Goal: Information Seeking & Learning: Learn about a topic

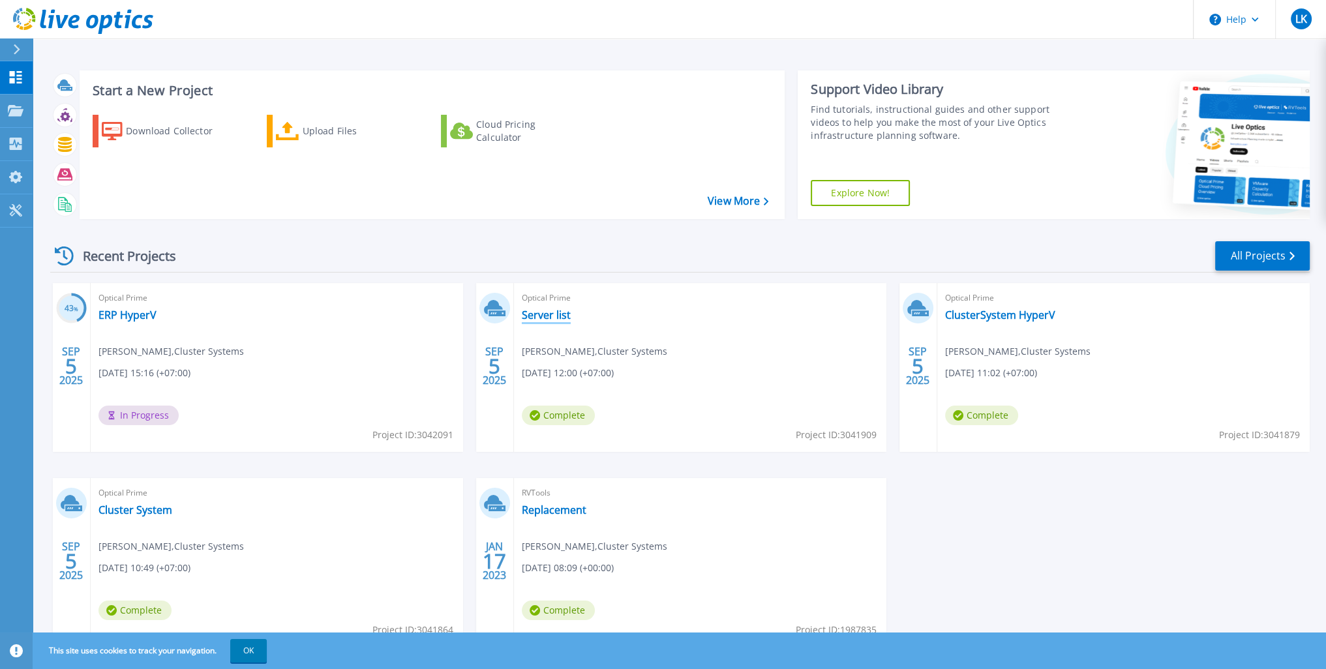
click at [537, 320] on link "Server list" at bounding box center [546, 314] width 49 height 13
click at [983, 311] on link "ClusterSystem HyperV" at bounding box center [1000, 314] width 110 height 13
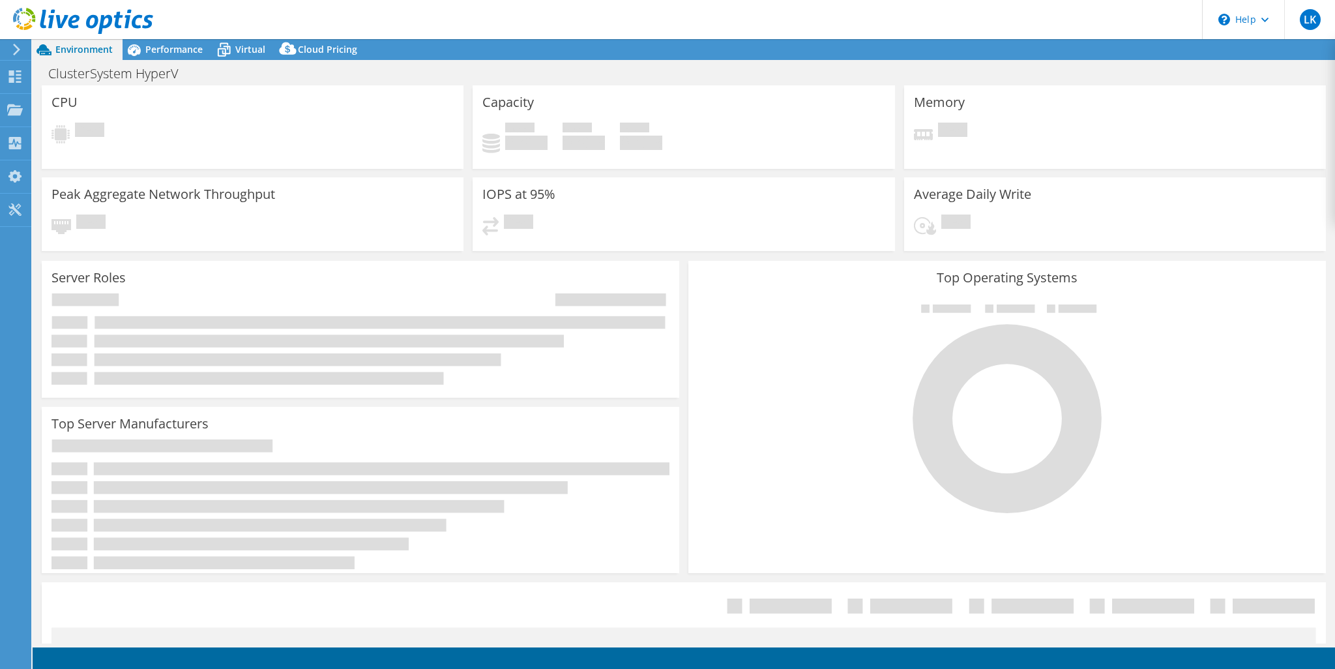
select select "USD"
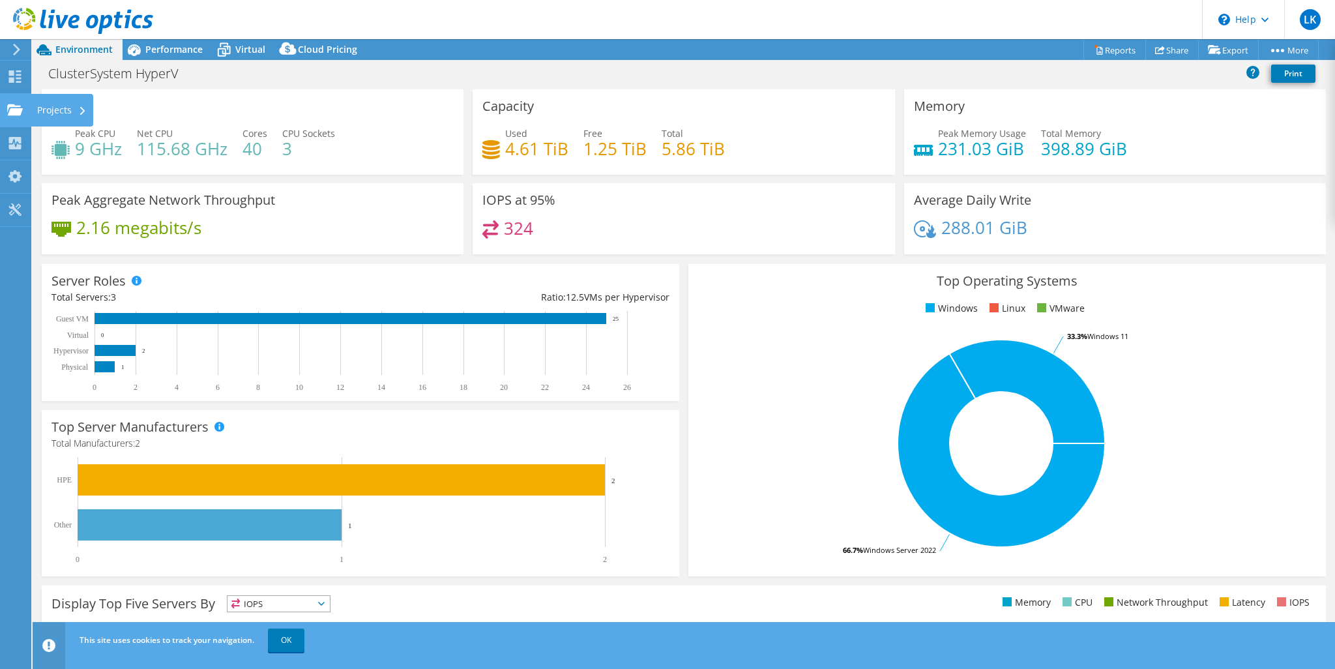
click at [16, 117] on div at bounding box center [15, 111] width 16 height 14
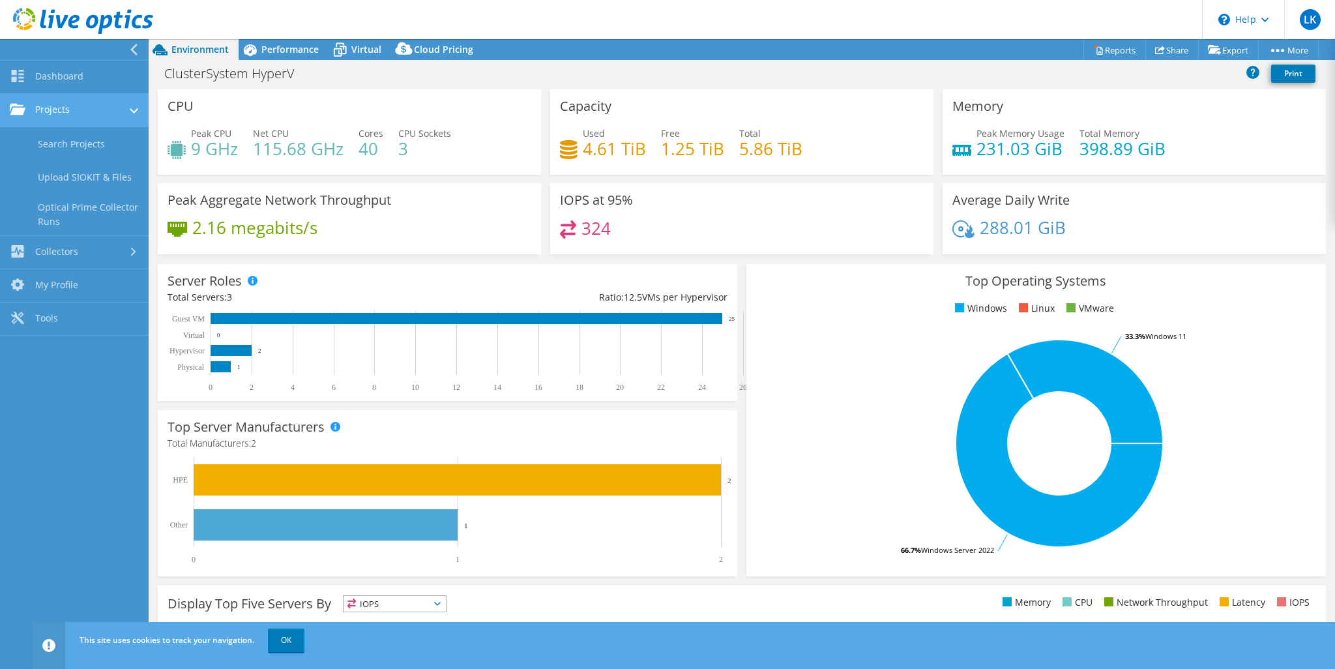
click at [37, 115] on link "Projects" at bounding box center [74, 110] width 149 height 33
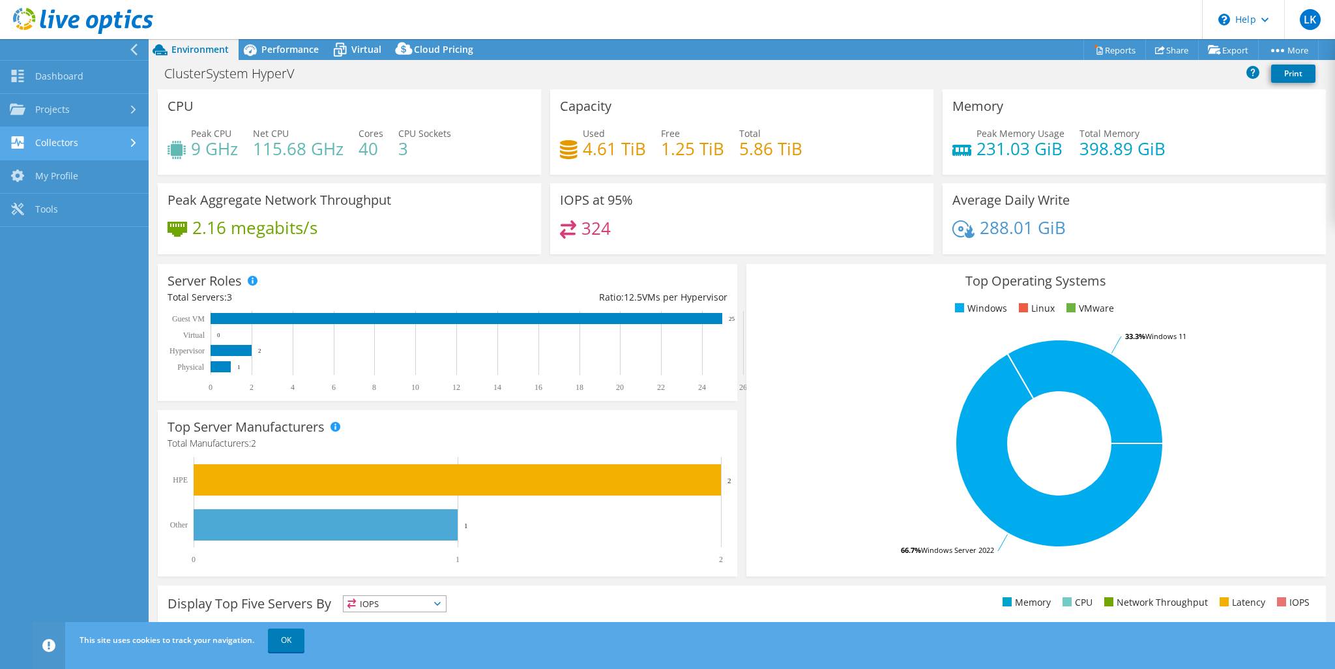
click at [50, 143] on link "Collectors" at bounding box center [74, 143] width 149 height 33
click at [82, 117] on link "Projects" at bounding box center [74, 110] width 149 height 33
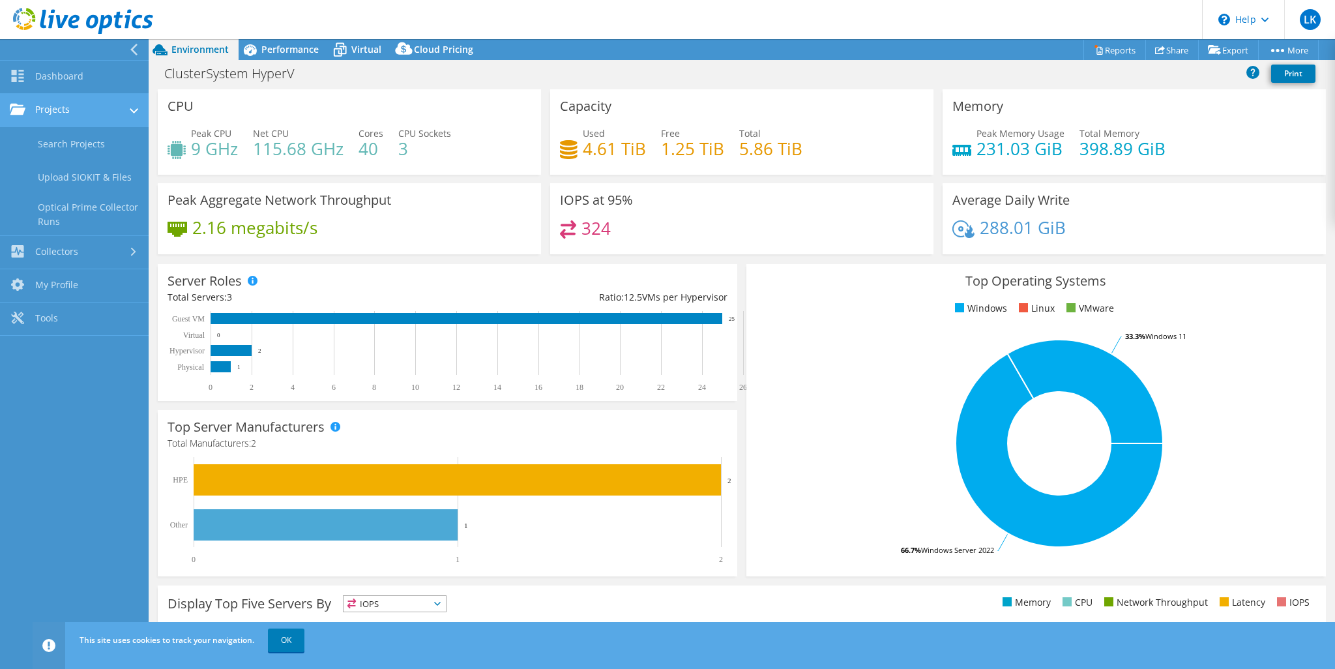
click at [82, 117] on link "Projects" at bounding box center [74, 110] width 149 height 33
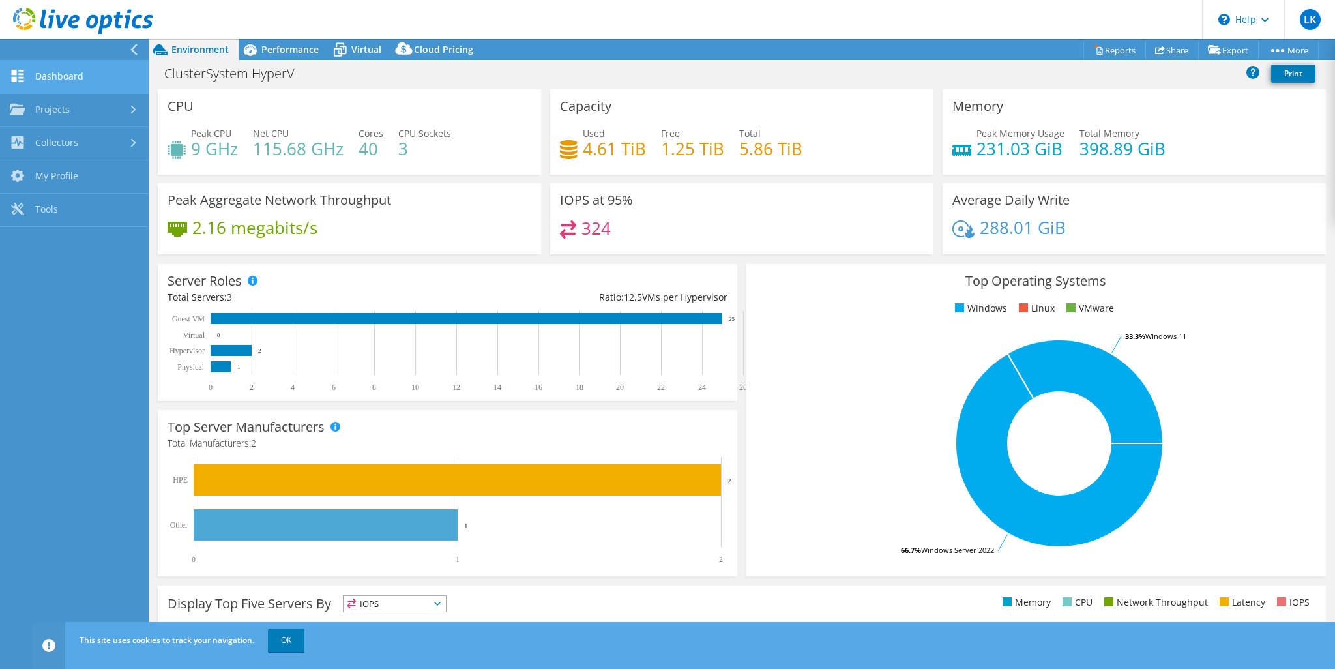
click at [82, 86] on link "Dashboard" at bounding box center [74, 77] width 149 height 33
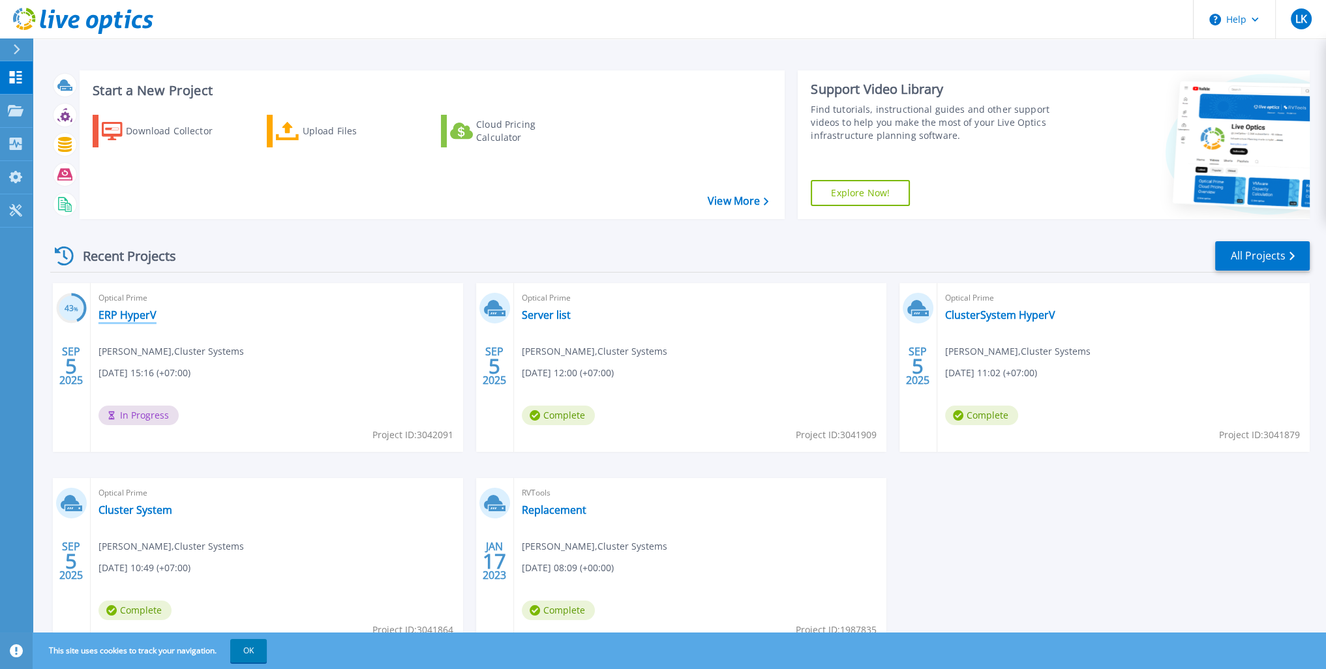
click at [133, 312] on link "ERP HyperV" at bounding box center [127, 314] width 58 height 13
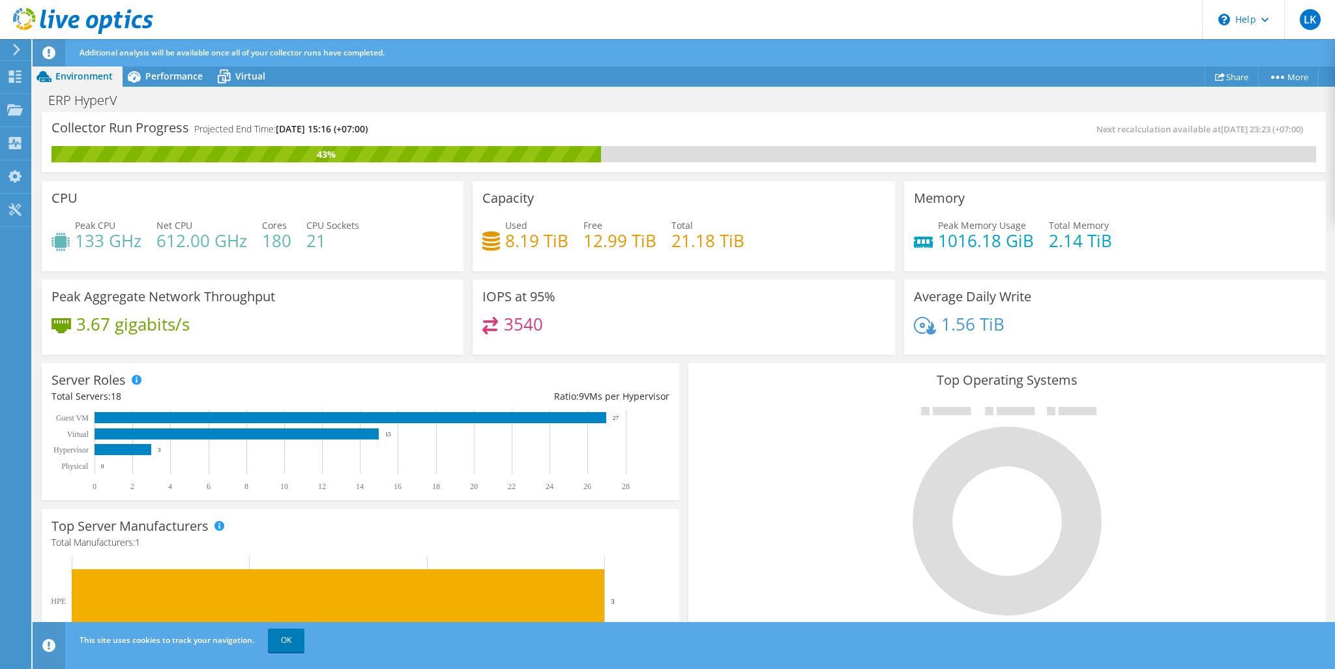
scroll to position [50, 0]
click at [184, 84] on div "Performance" at bounding box center [168, 76] width 90 height 21
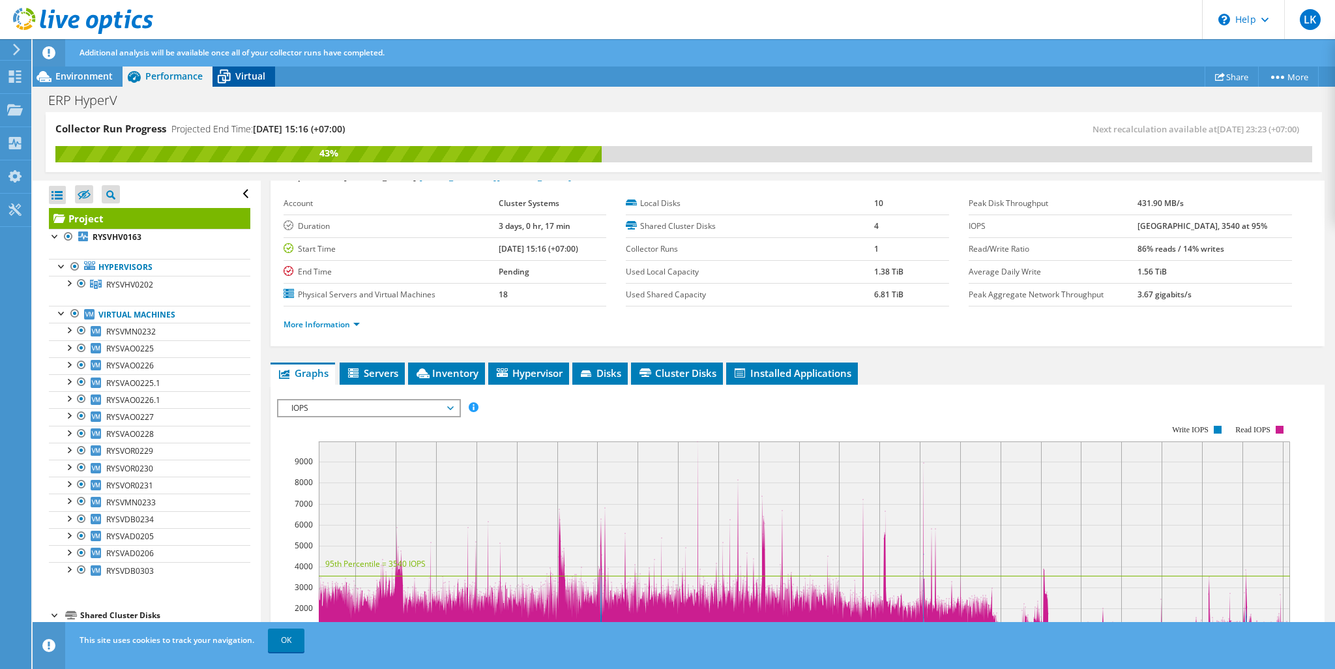
click at [256, 79] on span "Virtual" at bounding box center [250, 76] width 30 height 12
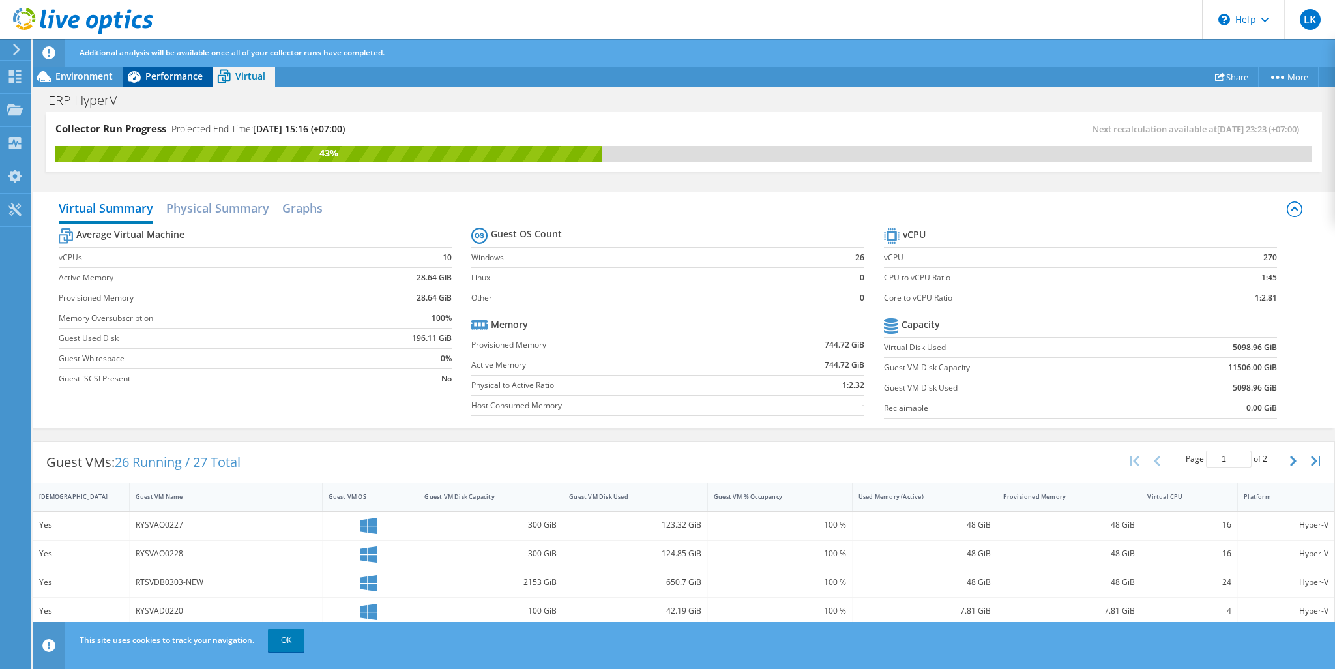
click at [162, 76] on span "Performance" at bounding box center [173, 76] width 57 height 12
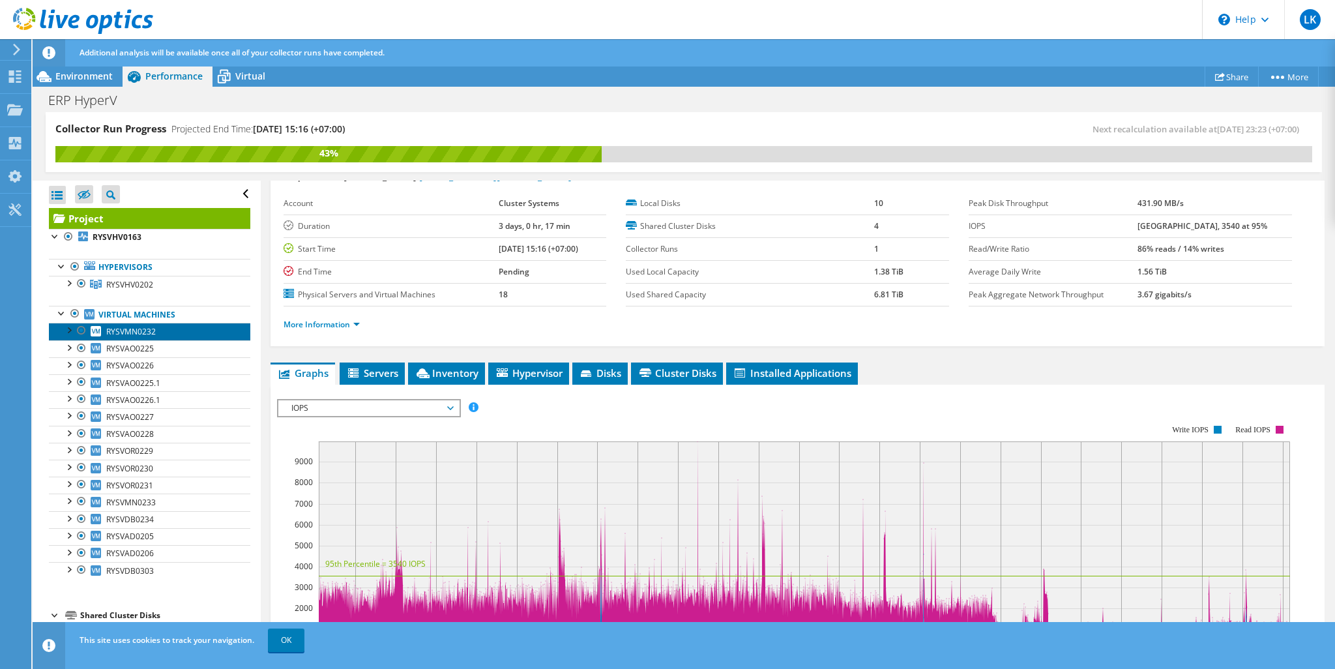
click at [162, 331] on link "RYSVMN0232" at bounding box center [149, 331] width 201 height 17
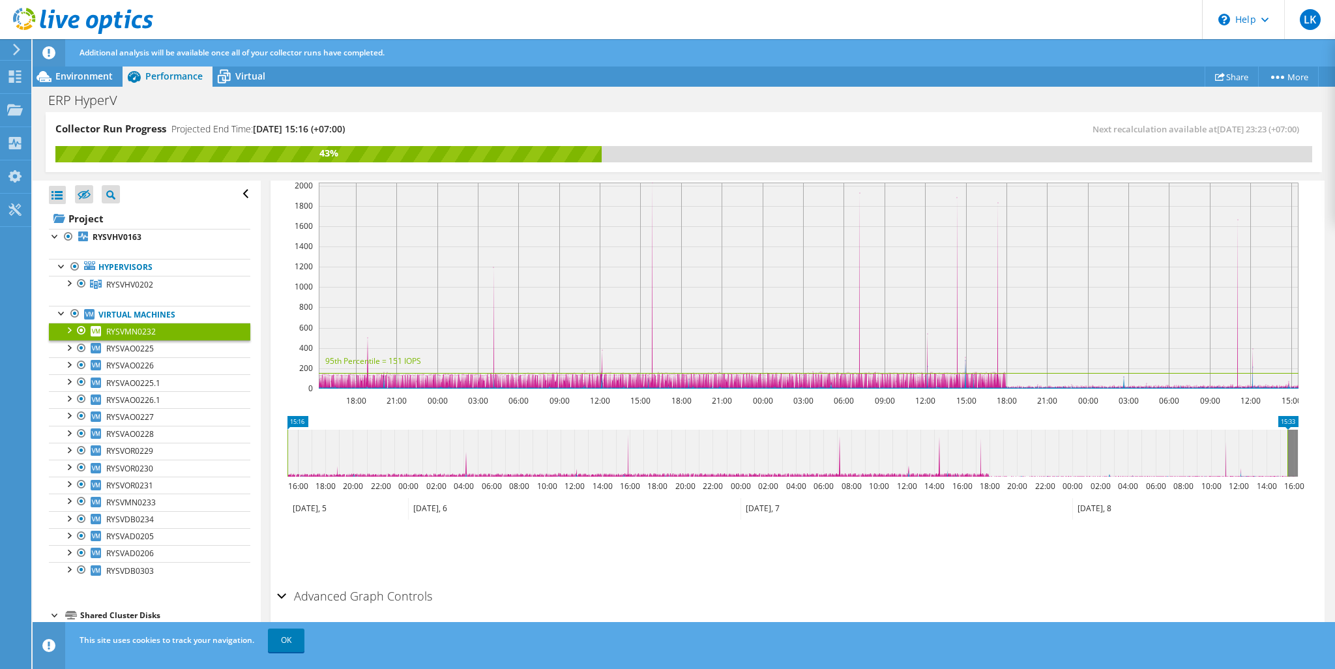
scroll to position [0, 0]
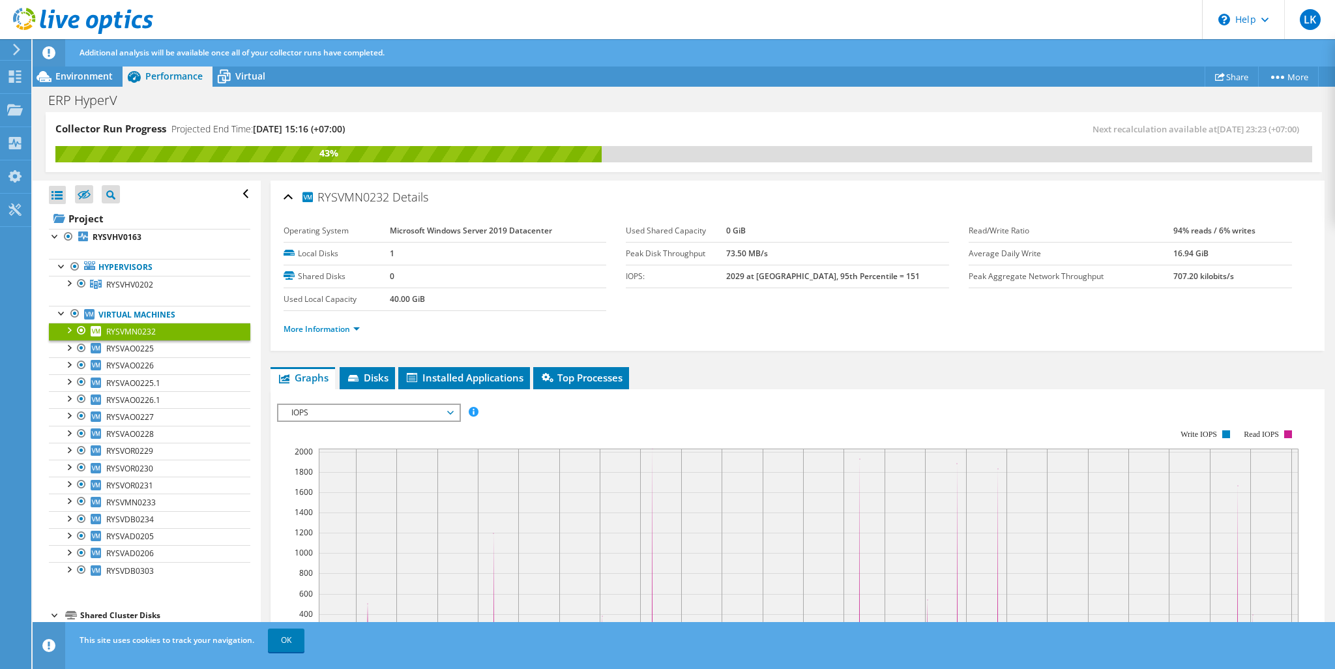
click at [428, 409] on span "IOPS" at bounding box center [369, 413] width 168 height 16
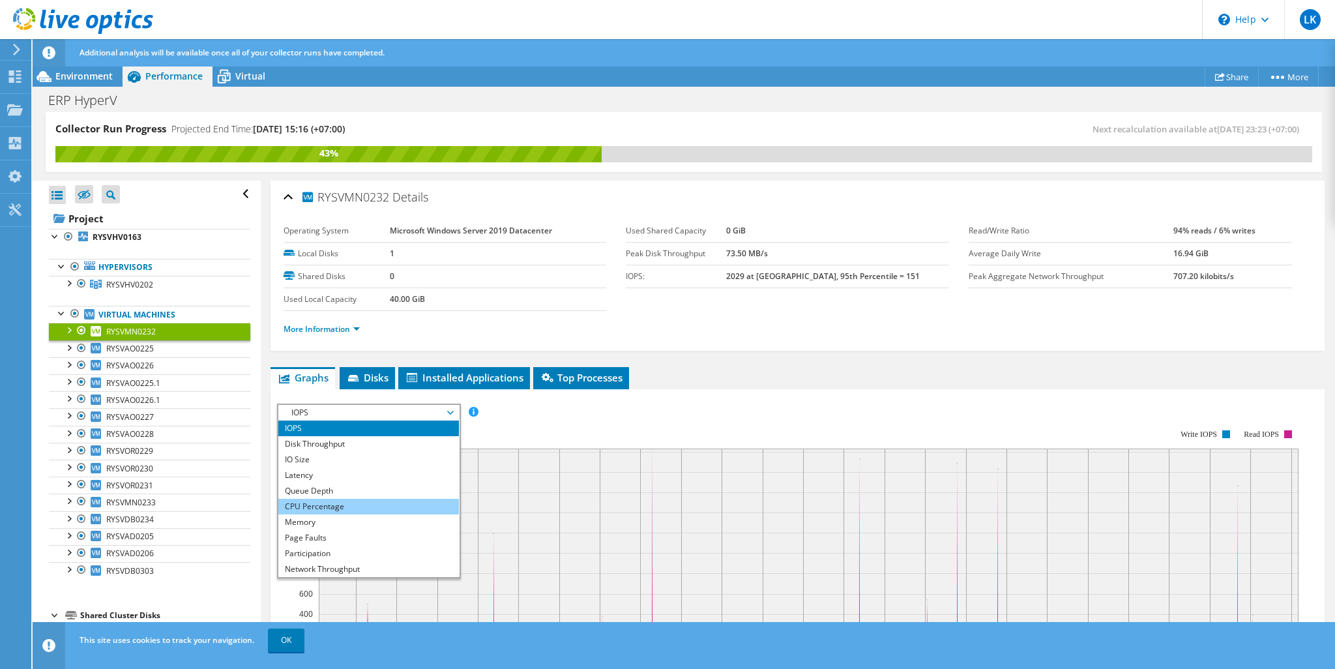
click at [368, 506] on li "CPU Percentage" at bounding box center [368, 507] width 181 height 16
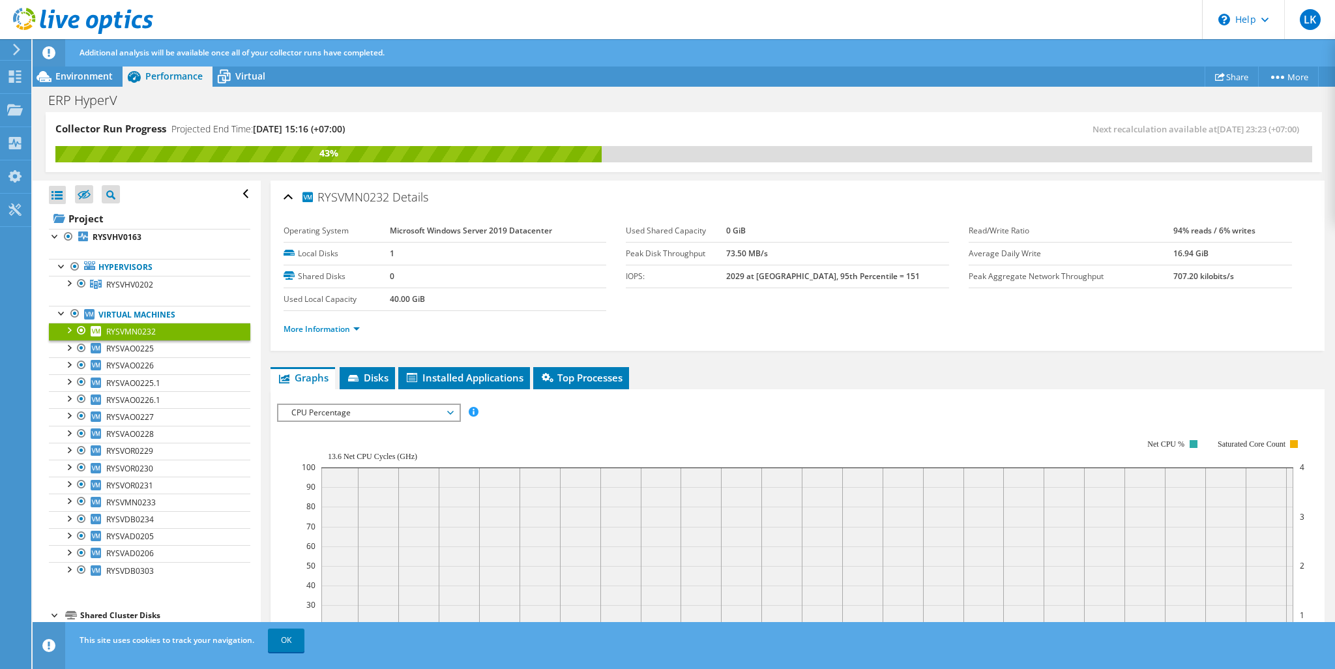
click at [167, 78] on span "Performance" at bounding box center [173, 76] width 57 height 12
click at [153, 286] on link "RYSVHV0202" at bounding box center [149, 284] width 201 height 17
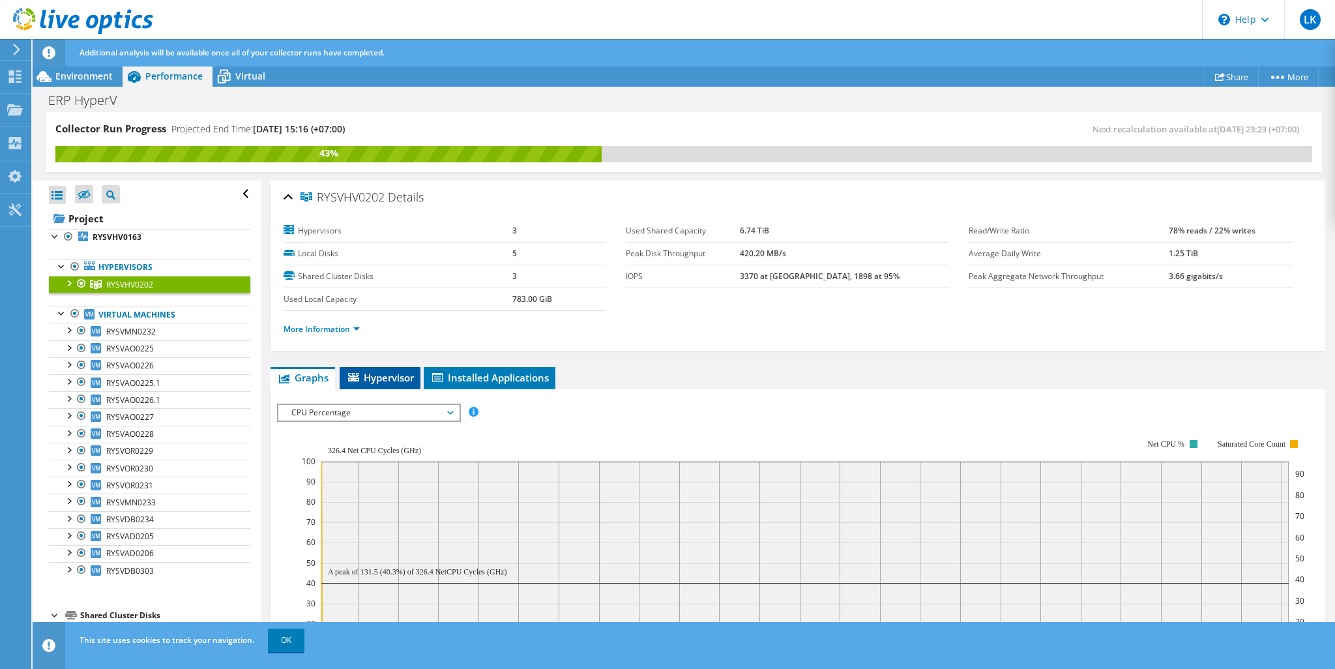
click at [399, 371] on span "Hypervisor" at bounding box center [380, 377] width 68 height 13
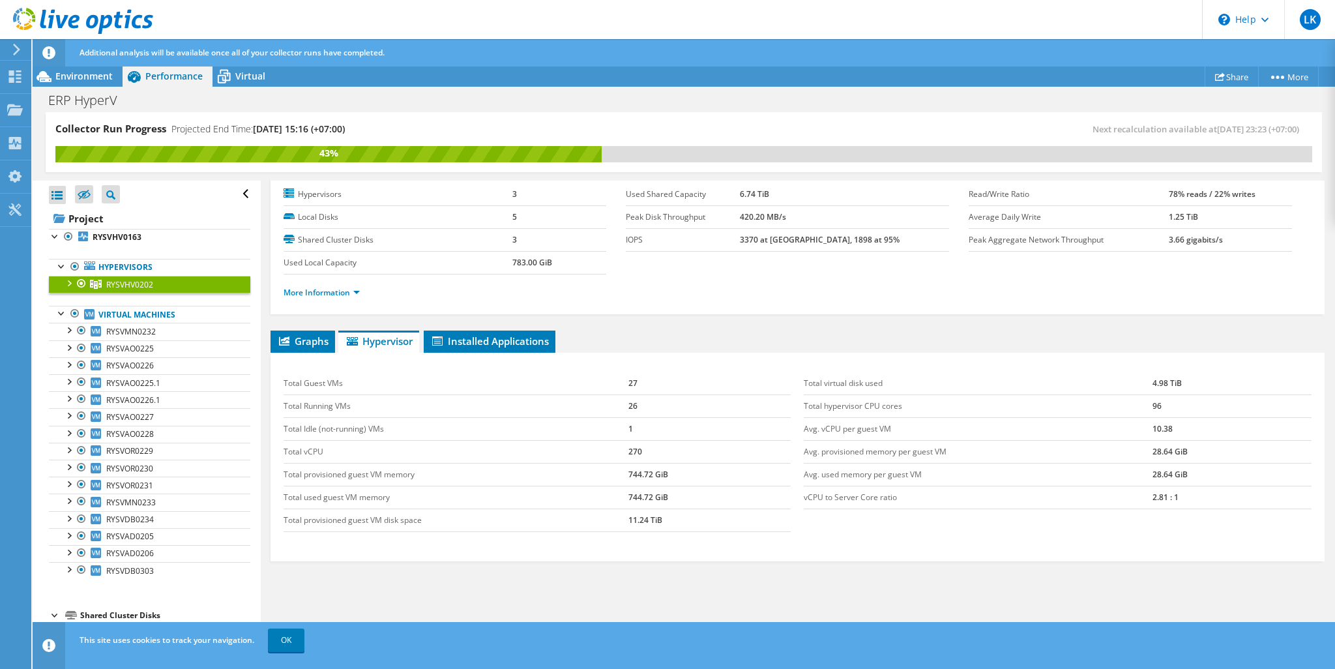
scroll to position [44, 0]
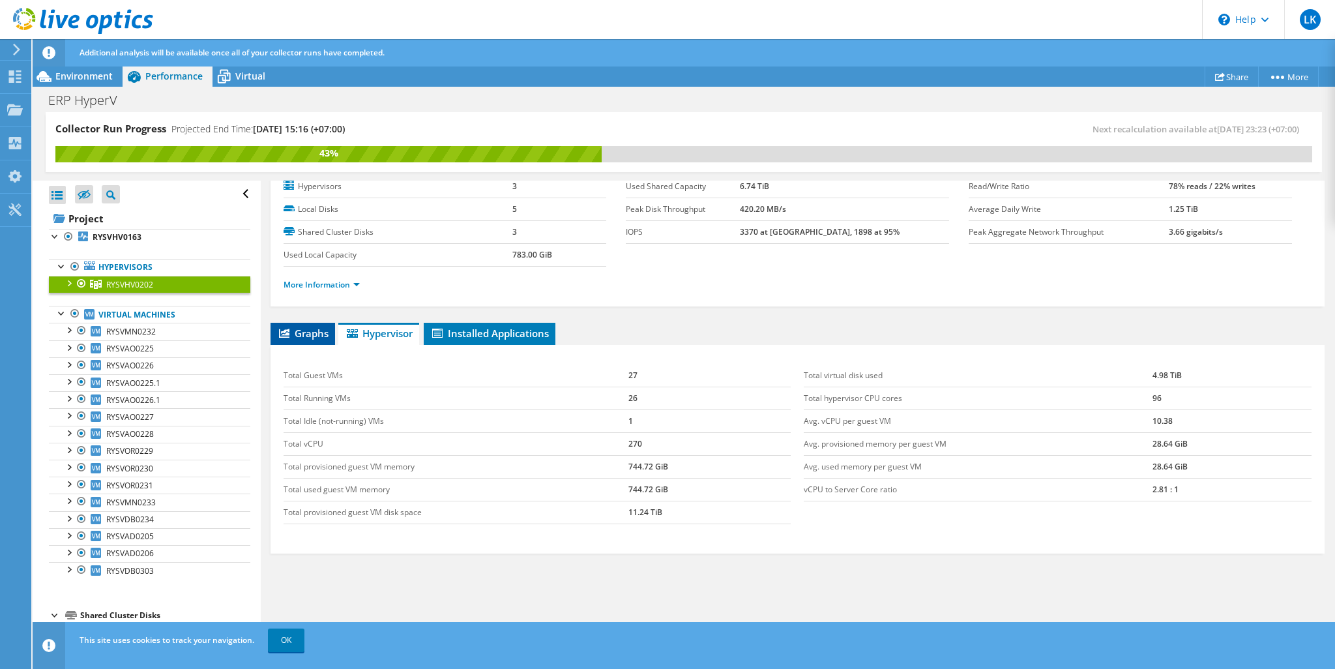
click at [284, 329] on icon at bounding box center [284, 333] width 10 height 9
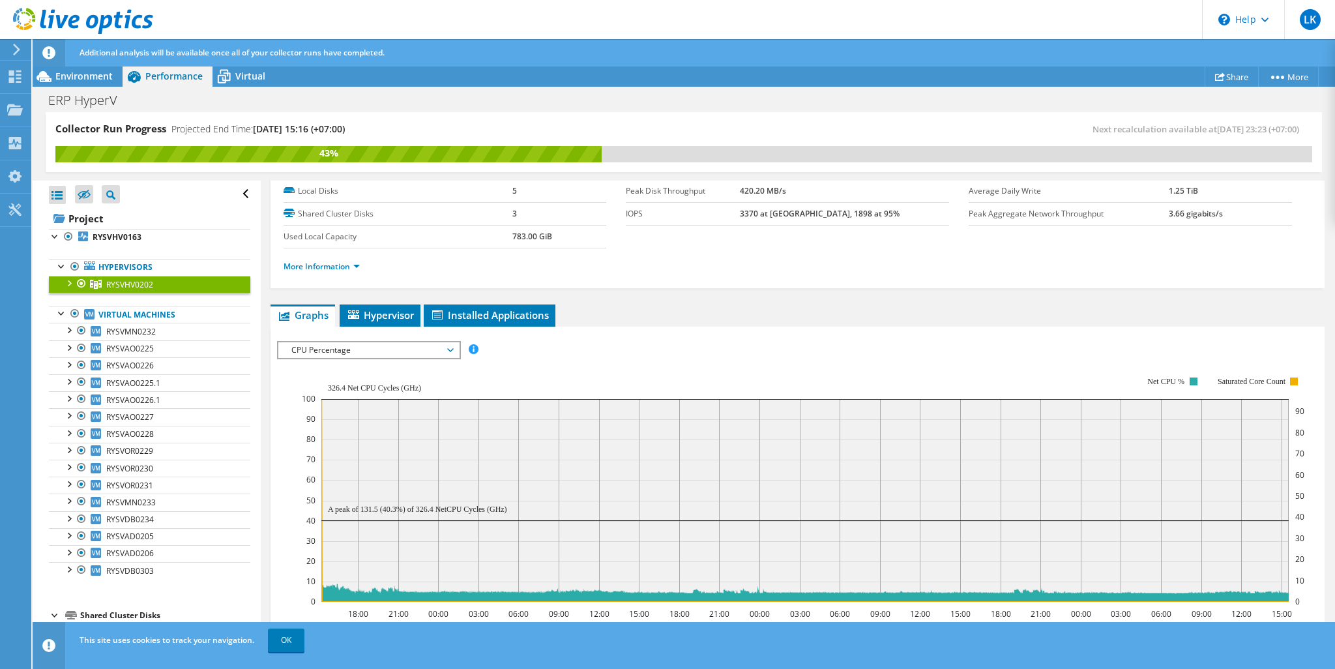
scroll to position [0, 0]
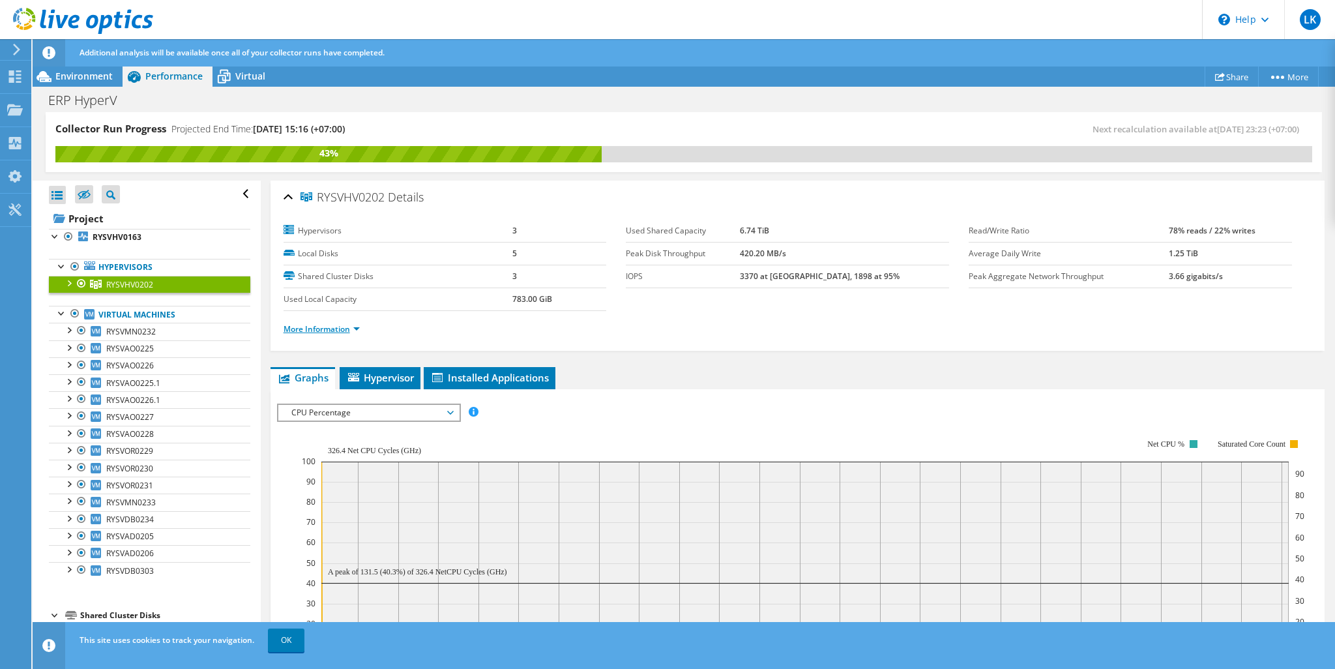
click at [313, 324] on link "More Information" at bounding box center [322, 328] width 76 height 11
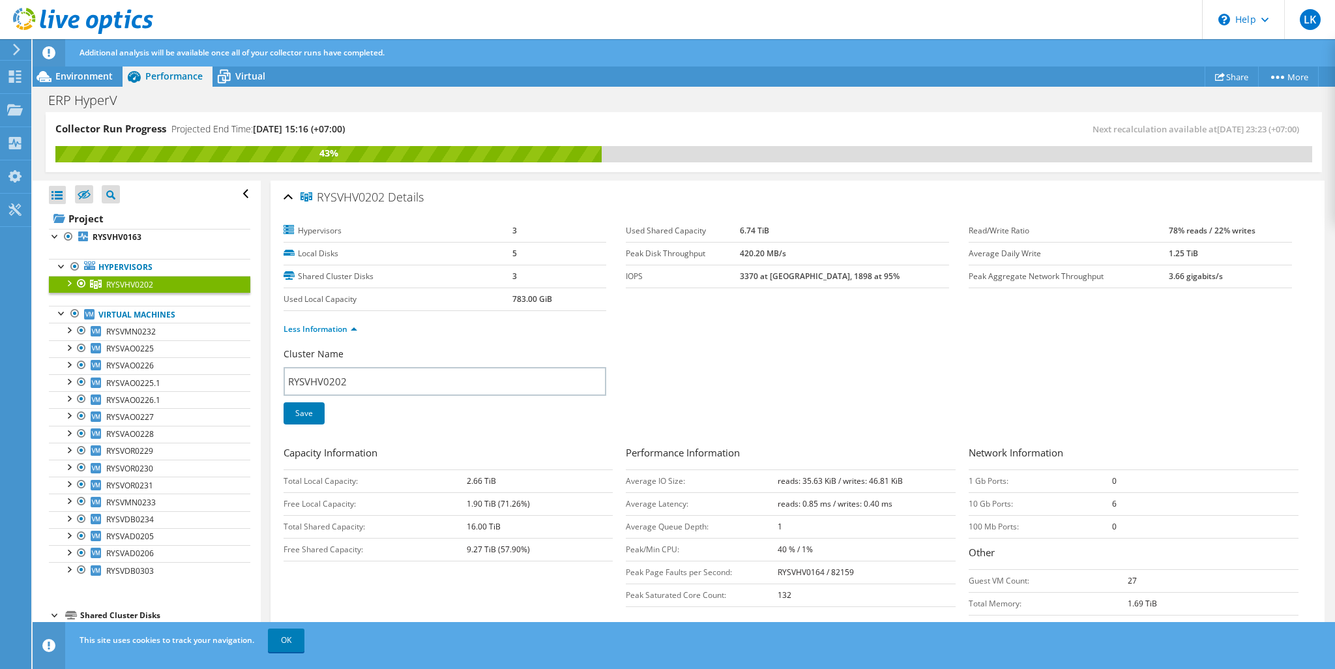
click at [325, 225] on label "Hypervisors" at bounding box center [398, 230] width 229 height 13
click at [516, 230] on td "3" at bounding box center [560, 231] width 95 height 23
click at [165, 233] on link "RYSVHV0163" at bounding box center [149, 237] width 201 height 17
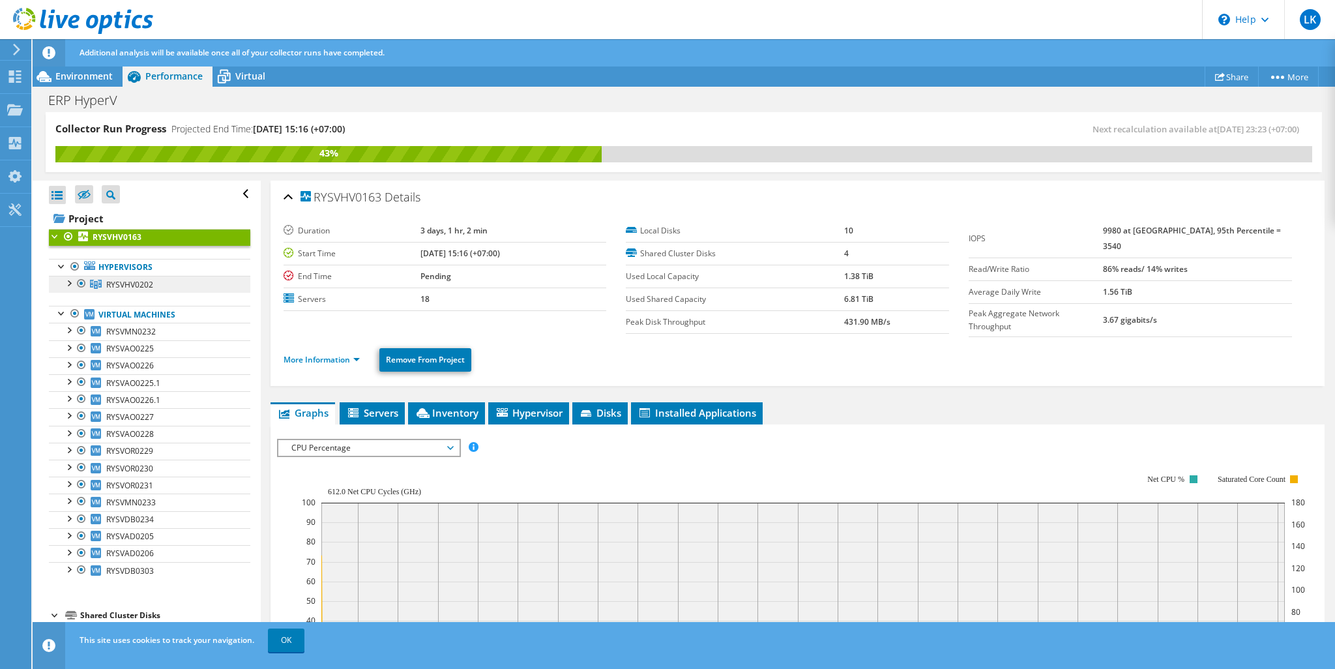
click at [161, 286] on link "RYSVHV0202" at bounding box center [149, 284] width 201 height 17
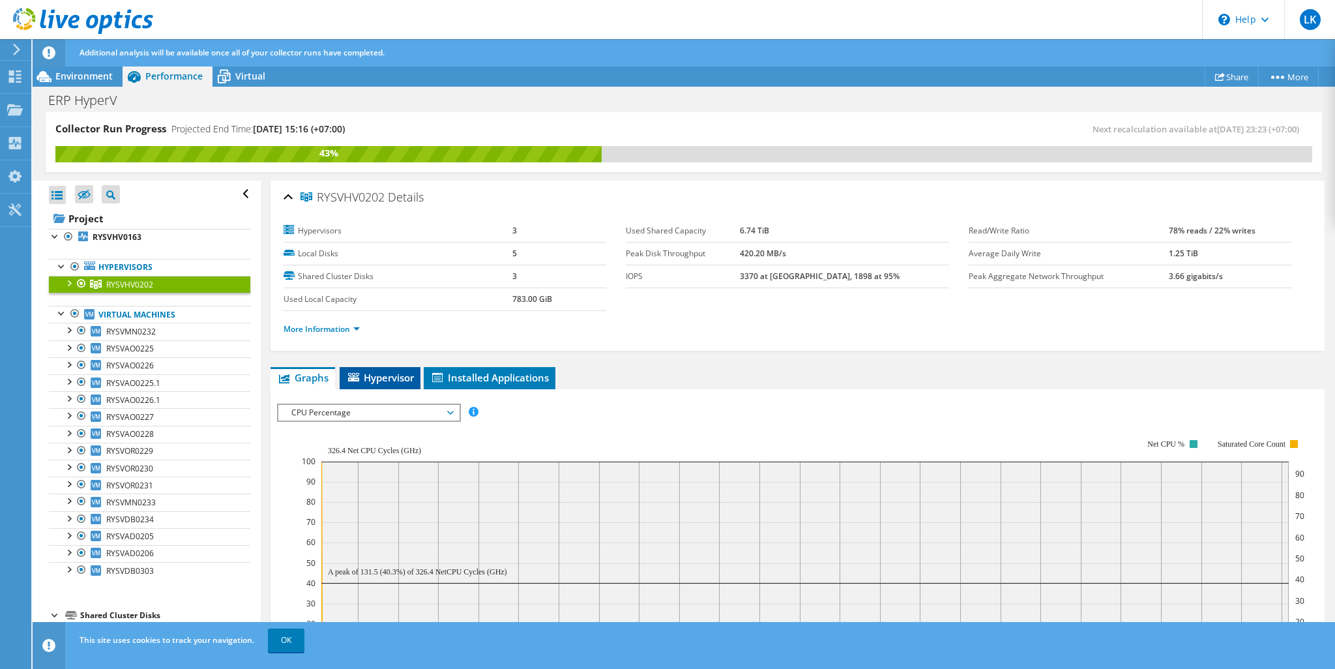
click at [397, 376] on span "Hypervisor" at bounding box center [380, 377] width 68 height 13
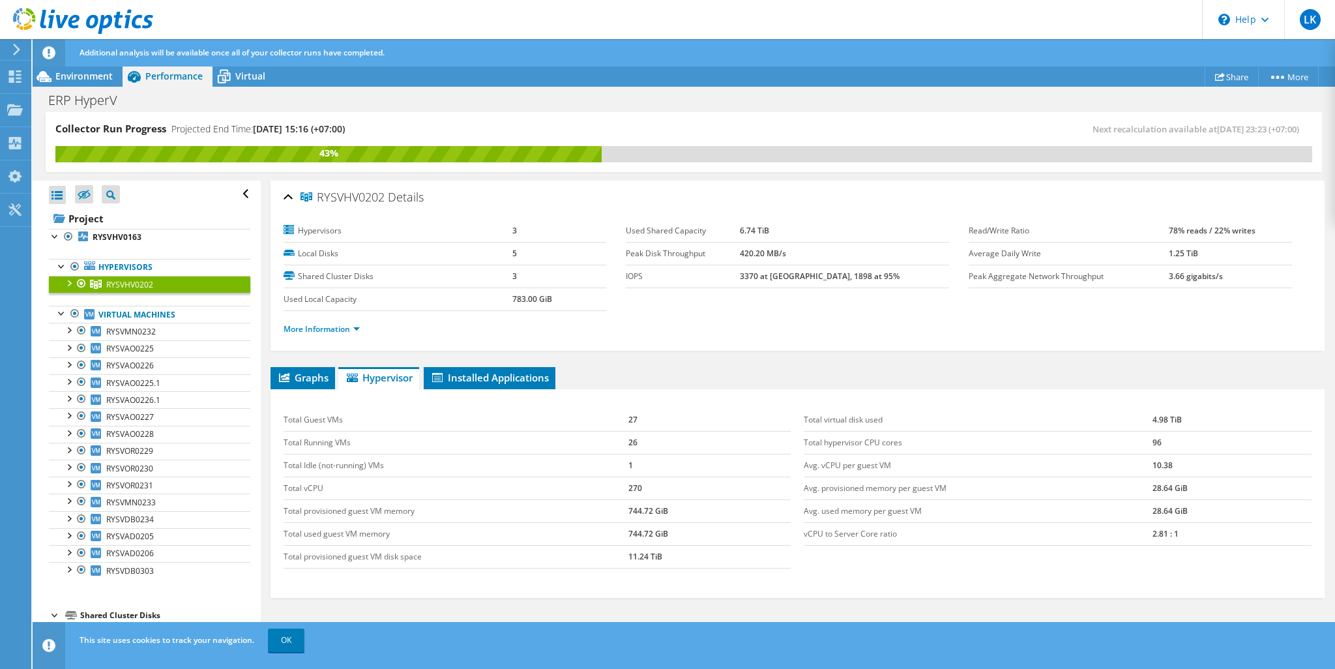
click at [71, 286] on div at bounding box center [68, 282] width 13 height 13
click at [334, 331] on link "More Information" at bounding box center [322, 328] width 76 height 11
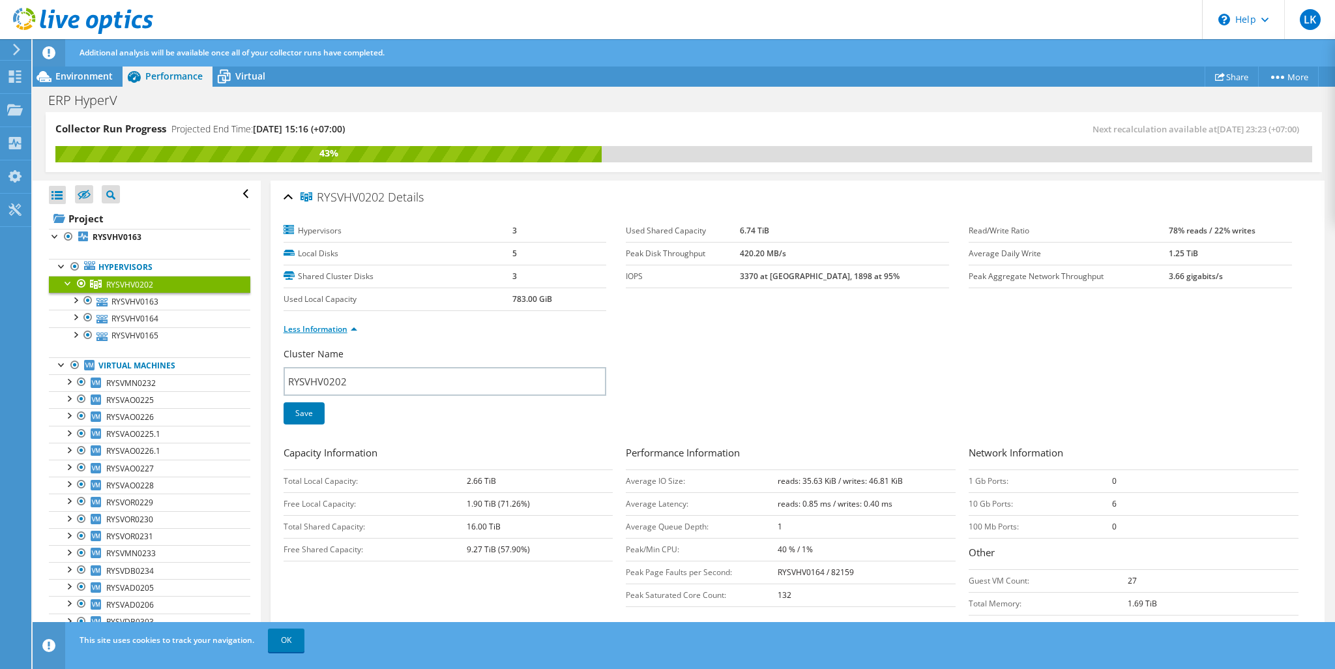
click at [334, 331] on link "Less Information" at bounding box center [321, 328] width 74 height 11
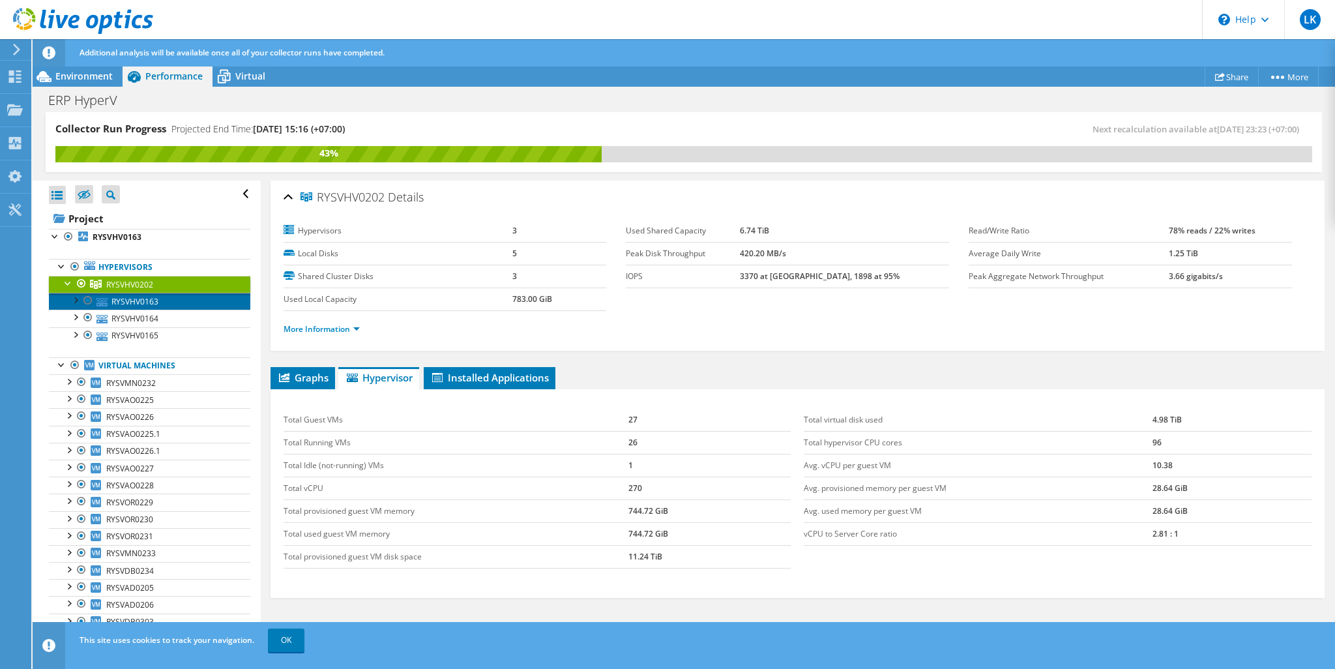
click at [195, 305] on link "RYSVHV0163" at bounding box center [149, 301] width 201 height 17
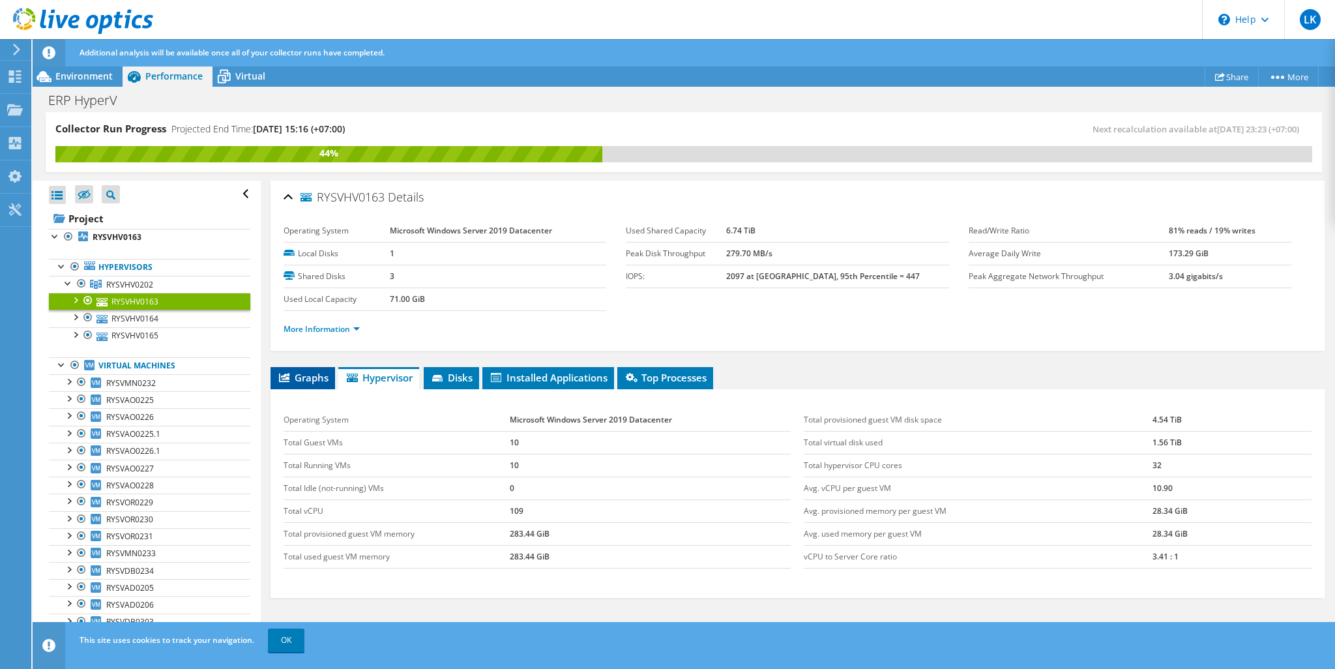
click at [318, 372] on span "Graphs" at bounding box center [303, 377] width 52 height 13
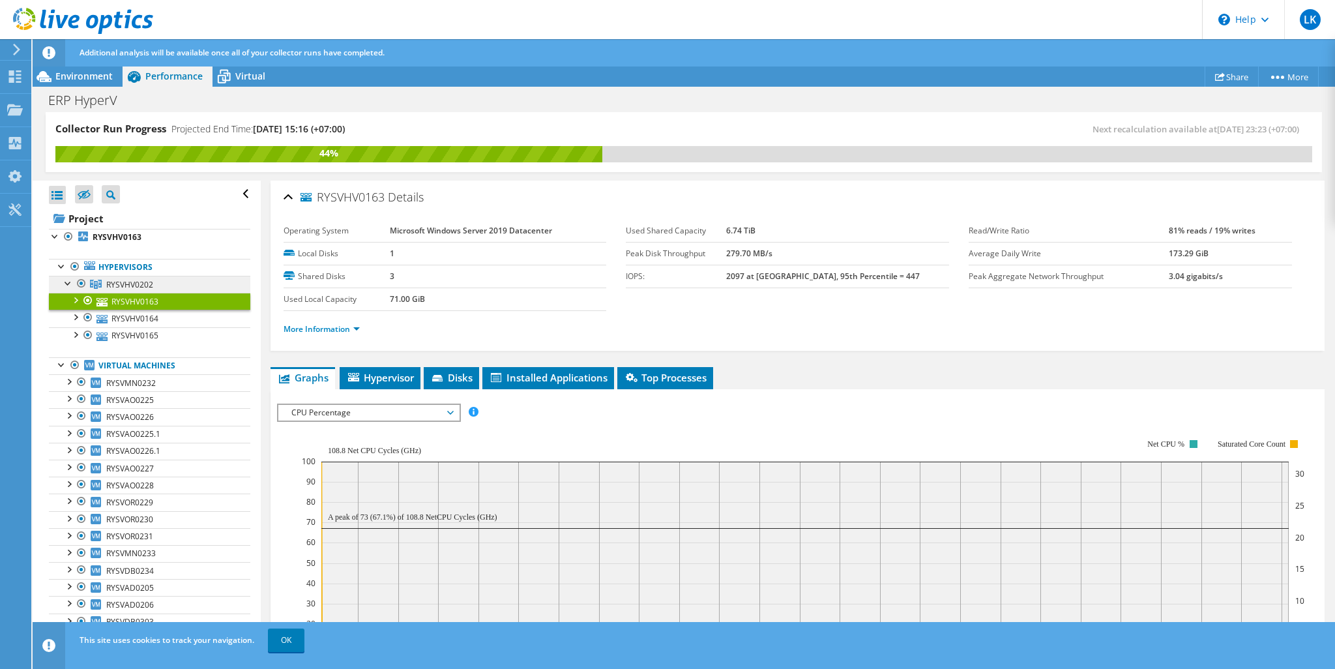
click at [138, 283] on span "RYSVHV0202" at bounding box center [129, 284] width 47 height 11
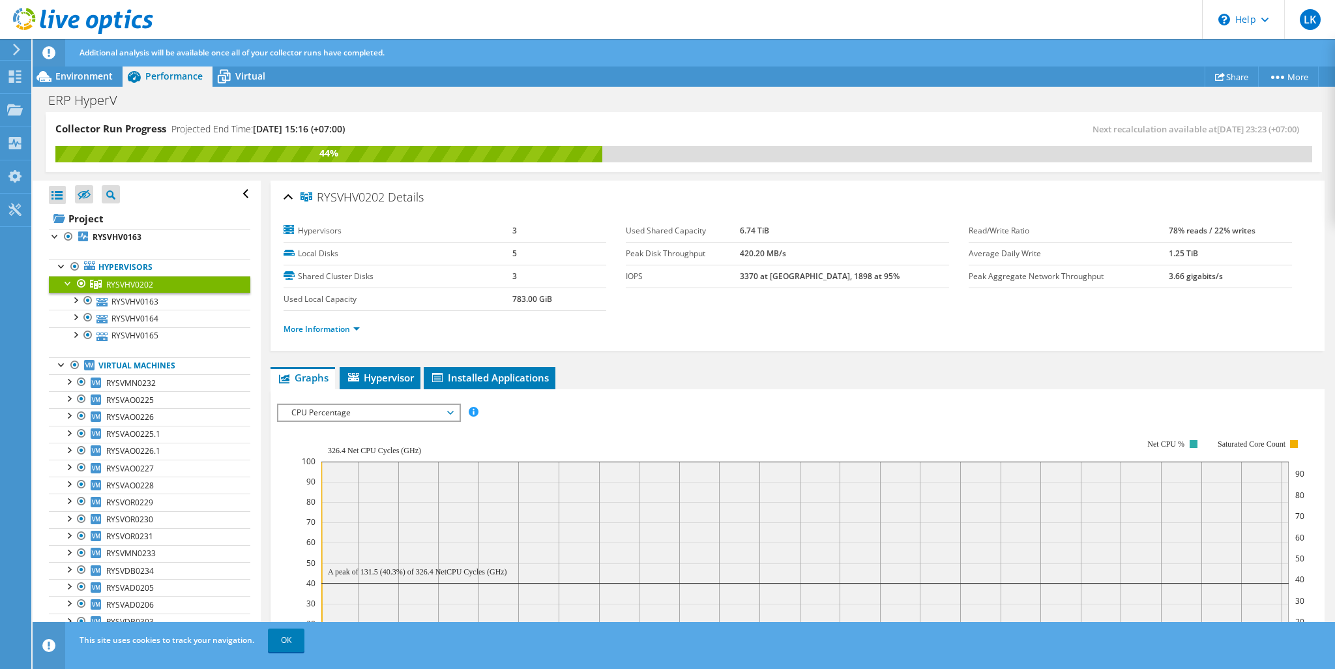
click at [355, 415] on span "CPU Percentage" at bounding box center [369, 413] width 168 height 16
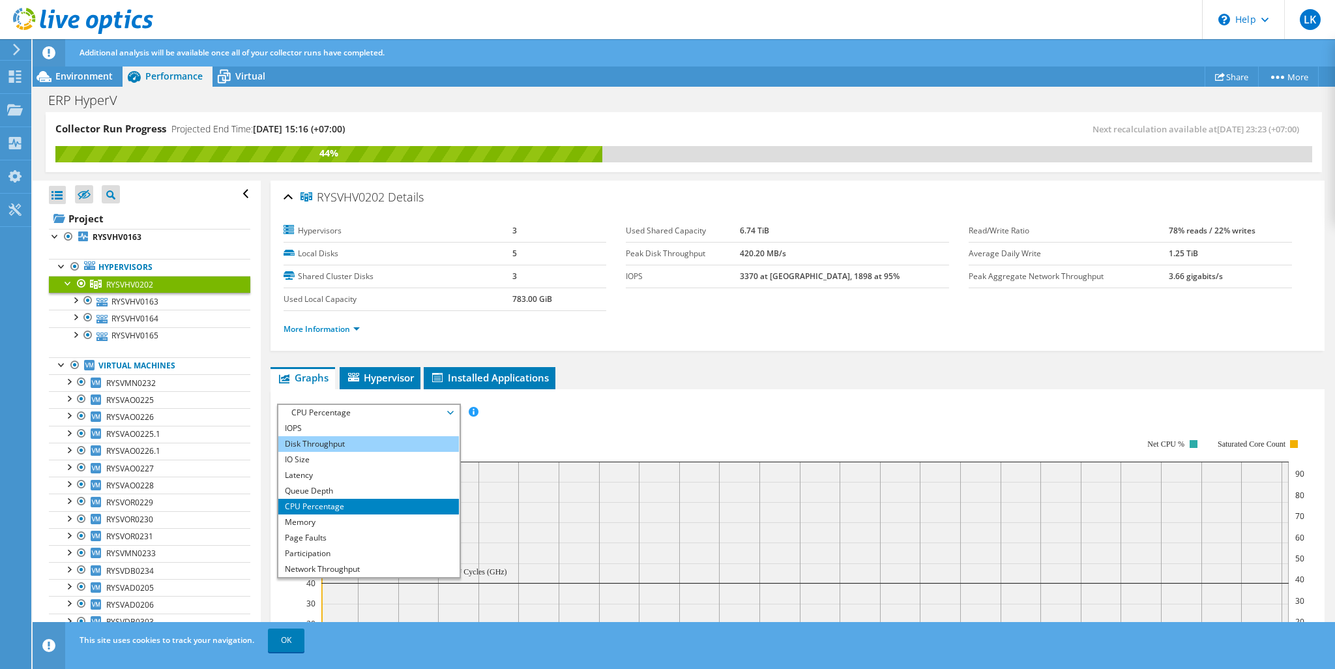
click at [334, 440] on li "Disk Throughput" at bounding box center [368, 444] width 181 height 16
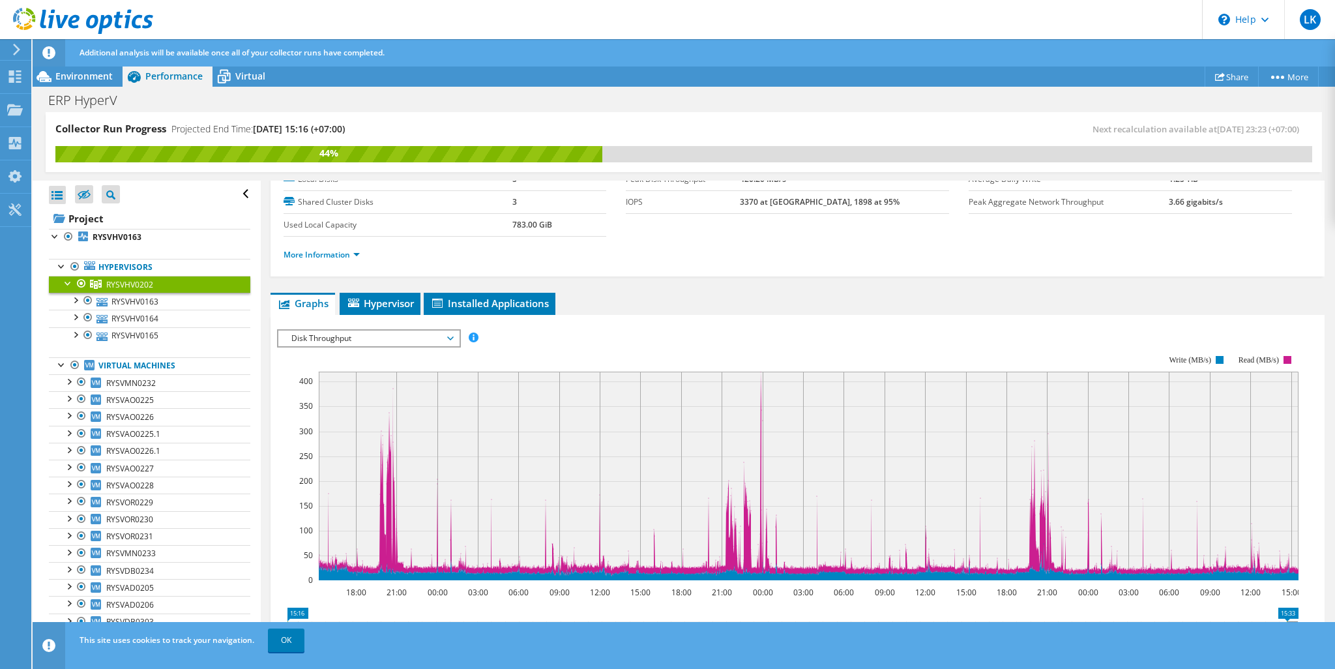
scroll to position [266, 0]
